Goal: Information Seeking & Learning: Learn about a topic

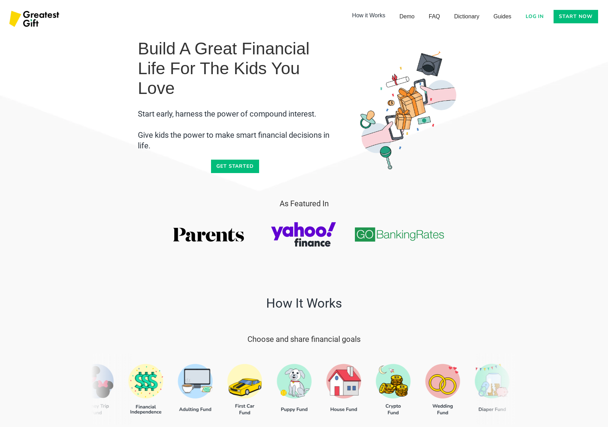
click at [382, 14] on link "How it Works" at bounding box center [368, 15] width 47 height 14
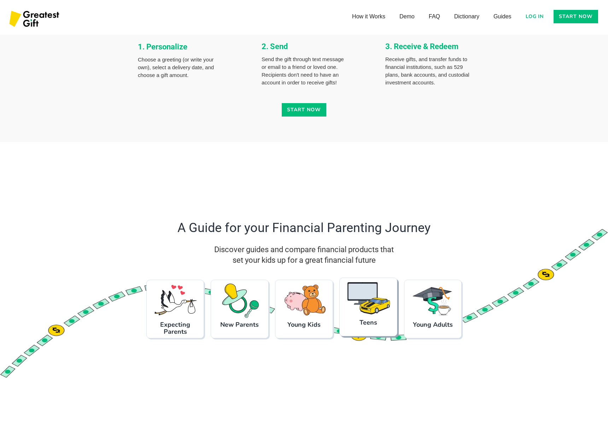
scroll to position [525, 0]
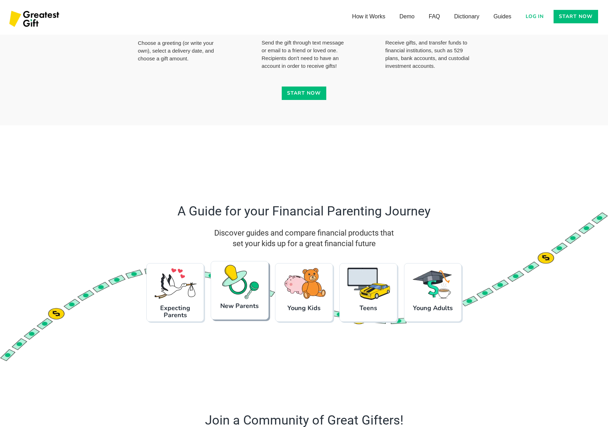
click at [246, 310] on h3 "New Parents" at bounding box center [239, 306] width 51 height 7
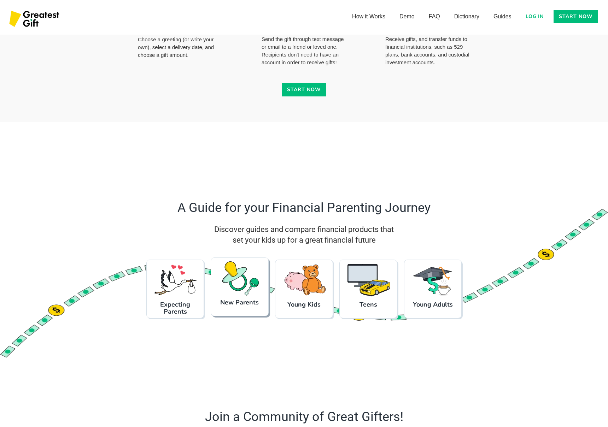
scroll to position [539, 0]
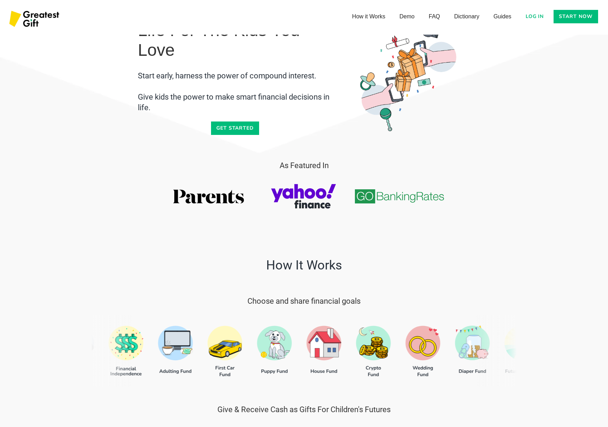
scroll to position [37, 0]
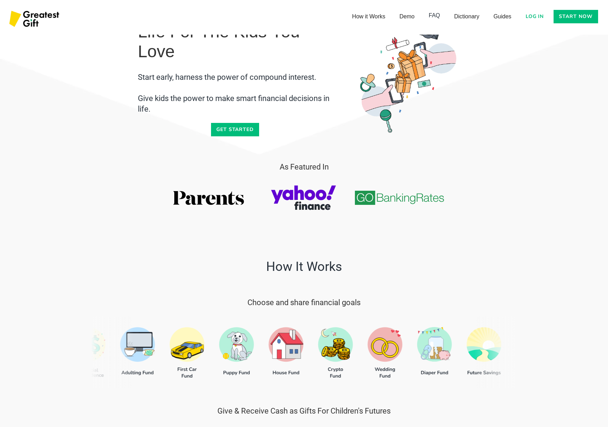
click at [440, 17] on link "FAQ" at bounding box center [434, 15] width 25 height 14
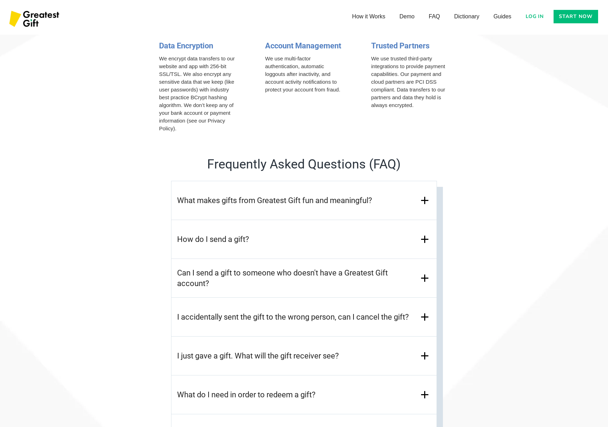
scroll to position [2898, 0]
click at [255, 204] on h3 "What makes gifts from Greatest Gift fun and meaningful?" at bounding box center [274, 200] width 195 height 11
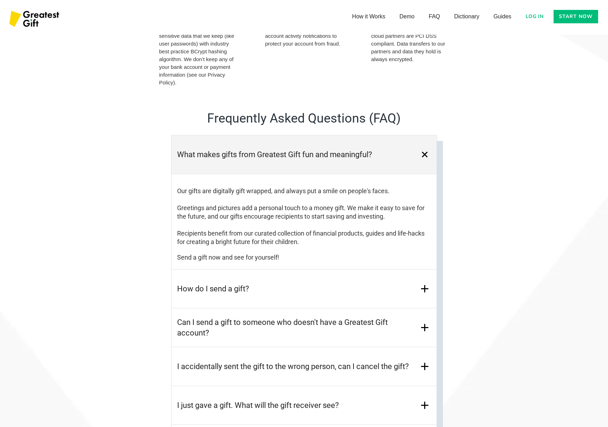
scroll to position [2946, 0]
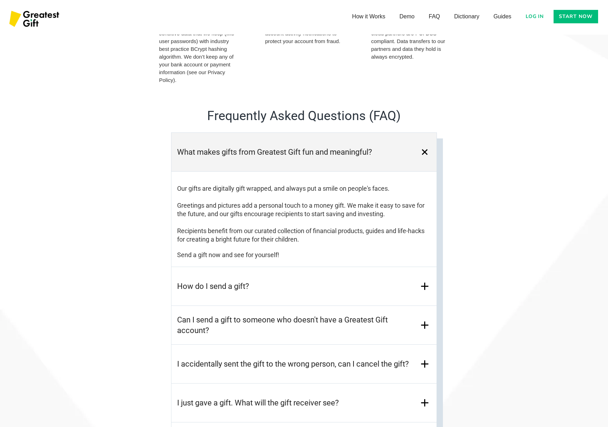
click at [281, 281] on div "How do I send a gift?" at bounding box center [303, 286] width 265 height 39
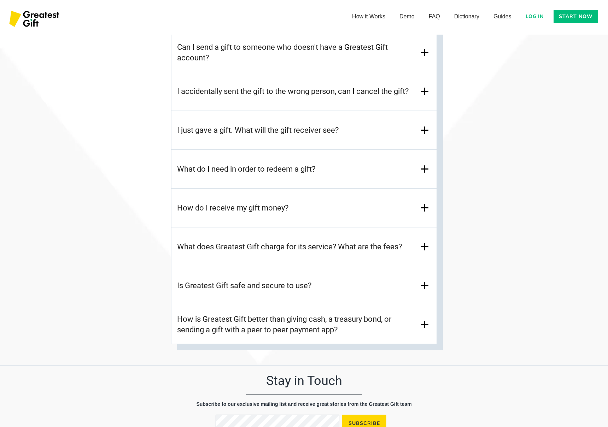
scroll to position [3201, 0]
click at [258, 259] on div "What does Greatest Gift charge for its service? What are the fees?" at bounding box center [303, 246] width 265 height 39
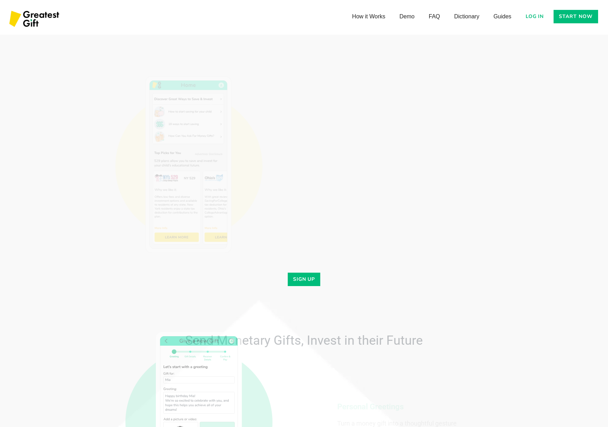
scroll to position [1622, 0]
